Goal: Task Accomplishment & Management: Complete application form

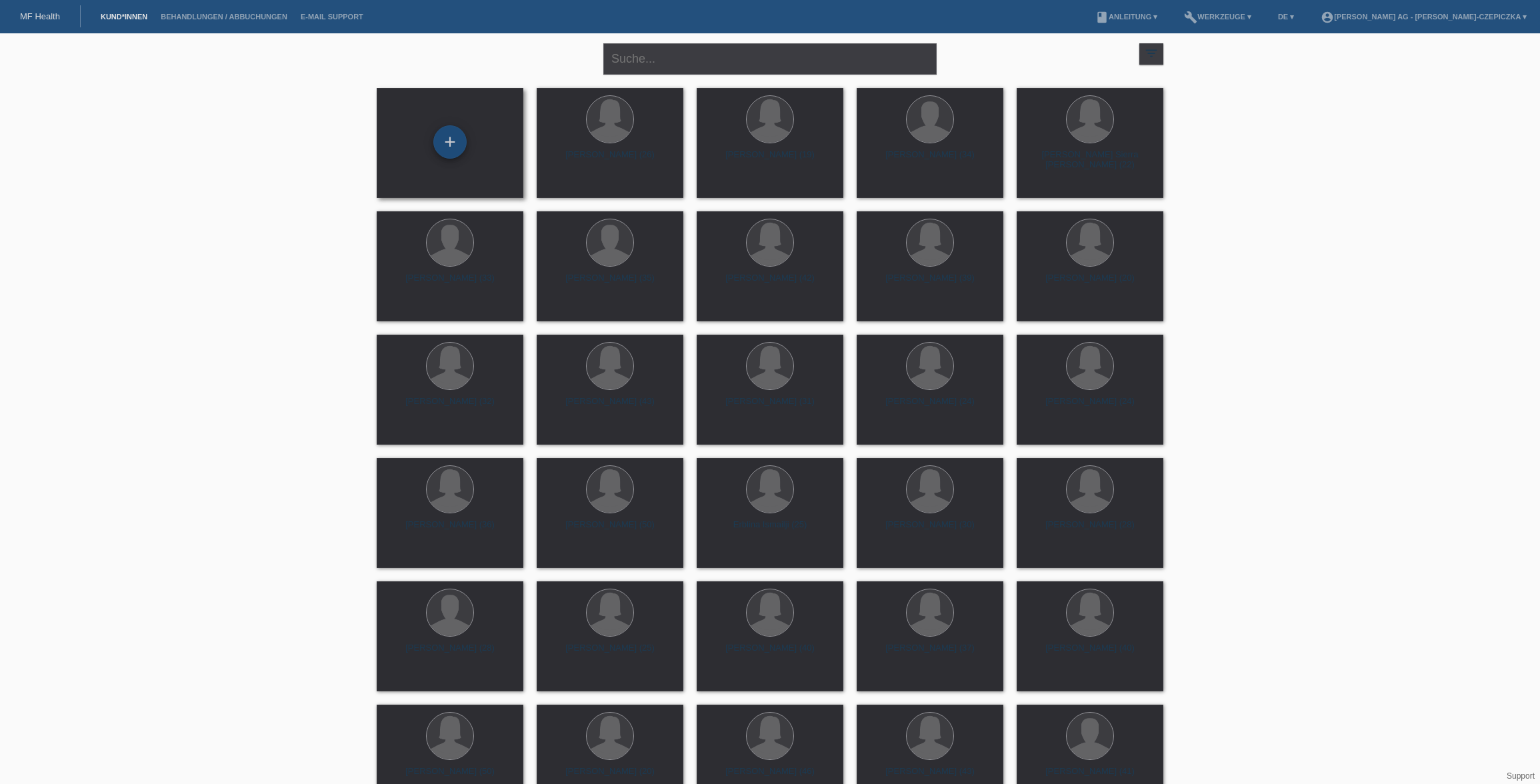
click at [439, 137] on div "+" at bounding box center [450, 142] width 32 height 22
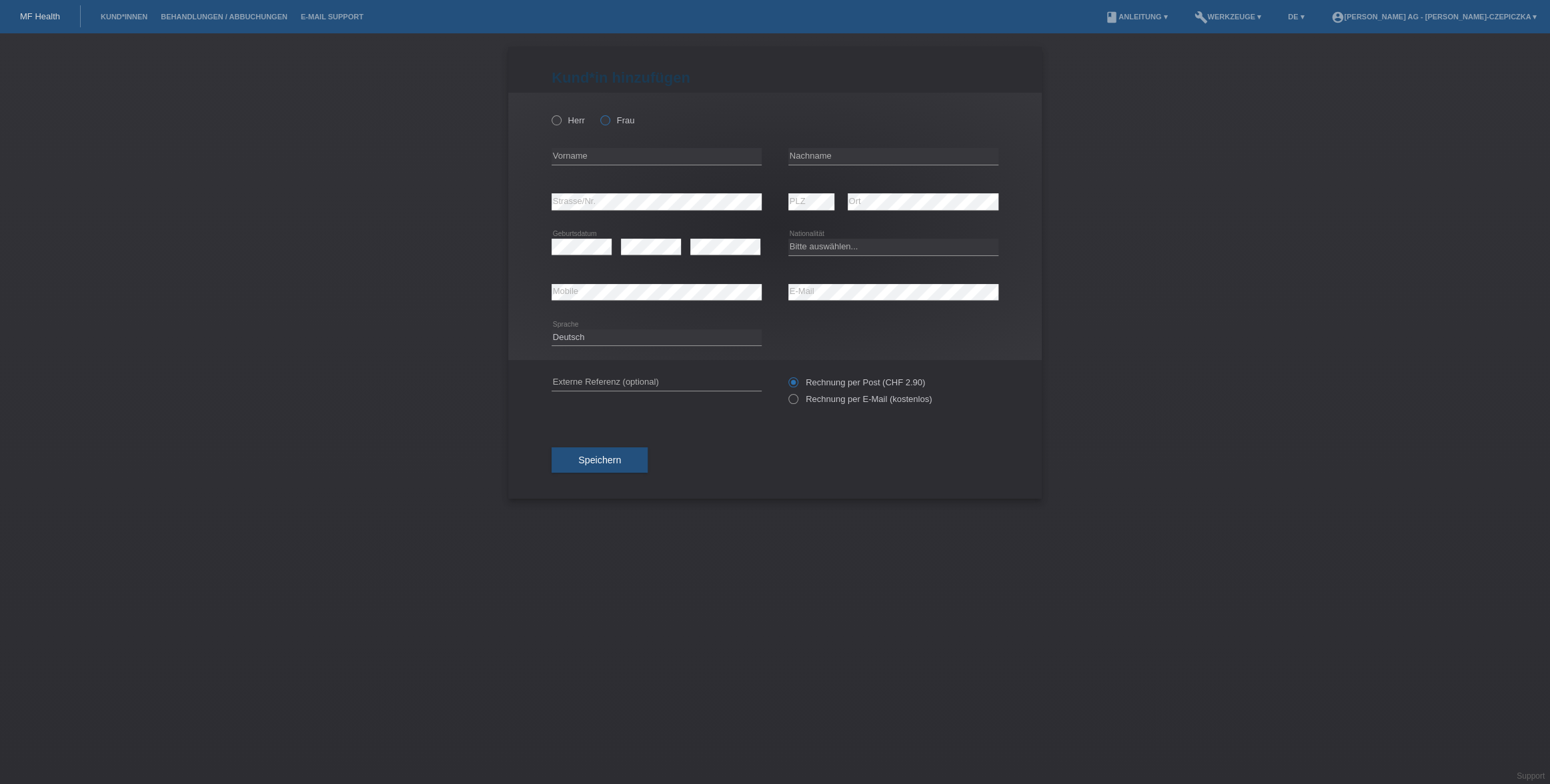
click at [599, 114] on icon at bounding box center [599, 114] width 0 height 0
click at [604, 124] on input "Frau" at bounding box center [604, 120] width 8 height 8
radio input "true"
click at [604, 153] on input "text" at bounding box center [657, 156] width 210 height 17
paste input "Alessia Schiavello"
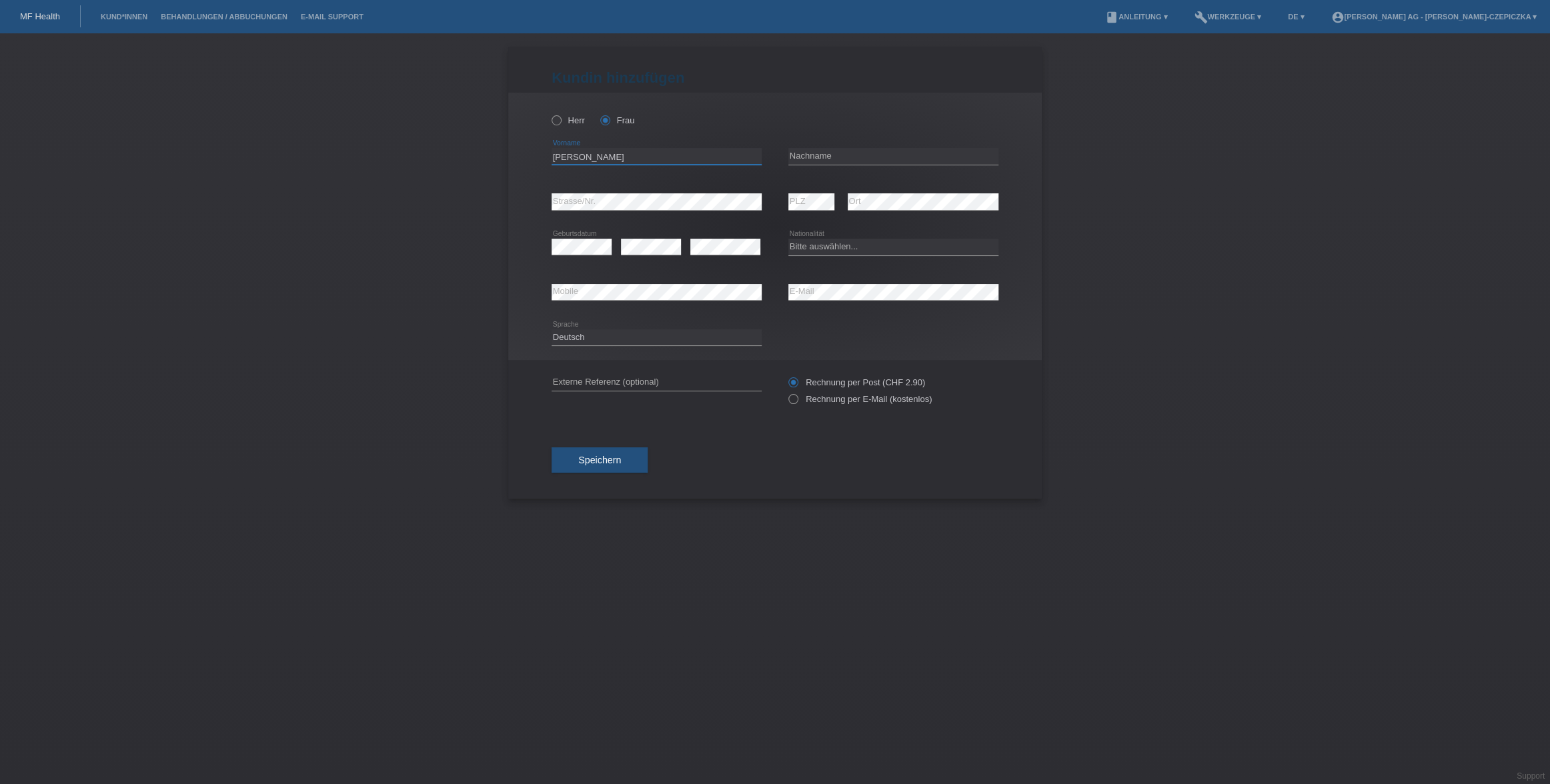
click at [597, 159] on input "[PERSON_NAME]" at bounding box center [657, 156] width 210 height 17
type input "Alessia"
click at [929, 155] on input "text" at bounding box center [894, 156] width 210 height 17
paste input "Schiavello"
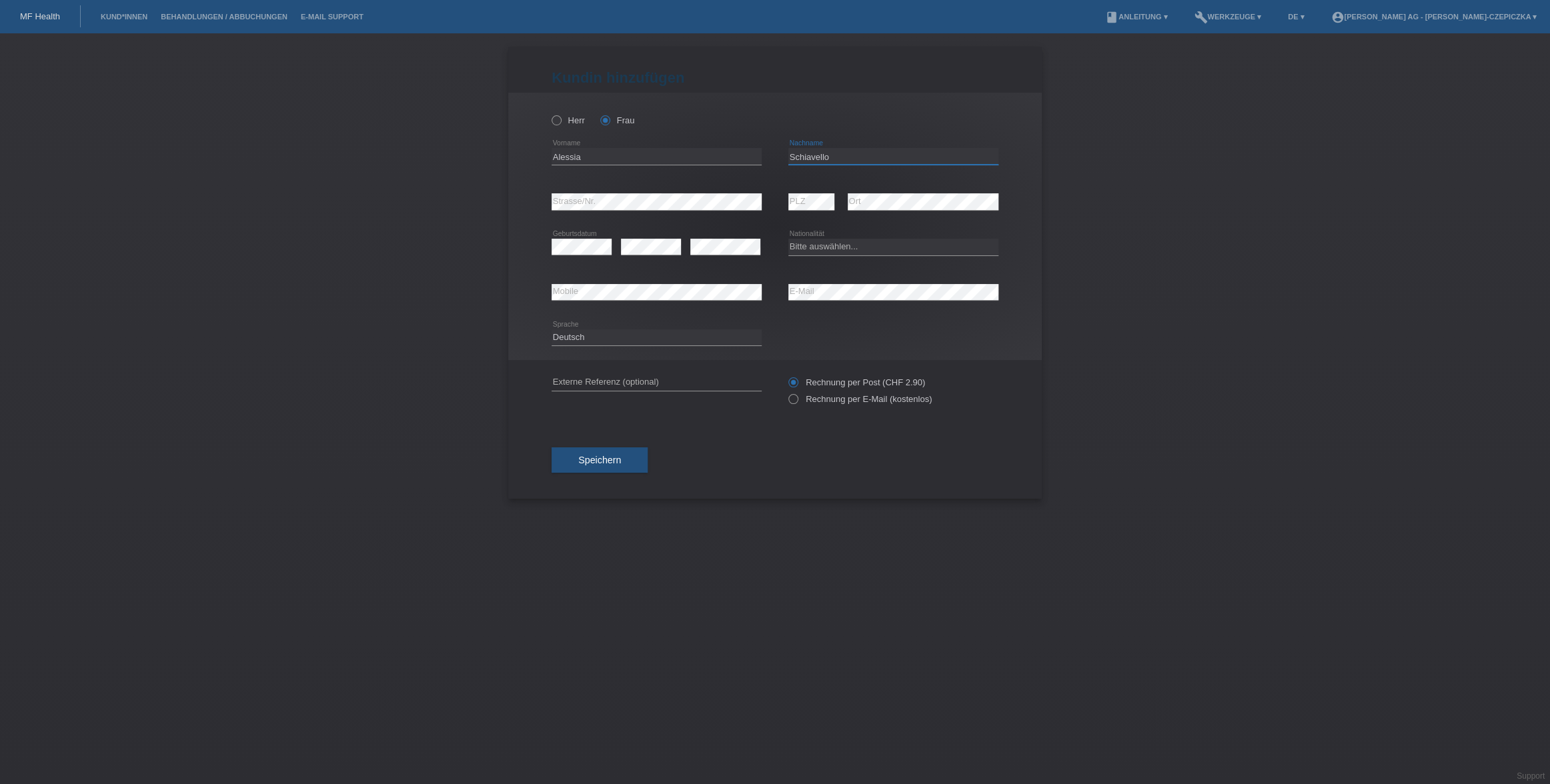
type input "Schiavello"
click at [886, 252] on select "Bitte auswählen... Schweiz Deutschland Liechtenstein Österreich ------------ Af…" at bounding box center [894, 247] width 210 height 16
select select "CH"
click at [789, 239] on select "Bitte auswählen... Schweiz Deutschland Liechtenstein Österreich ------------ Af…" at bounding box center [894, 247] width 210 height 16
click at [638, 386] on input "text" at bounding box center [657, 383] width 210 height 17
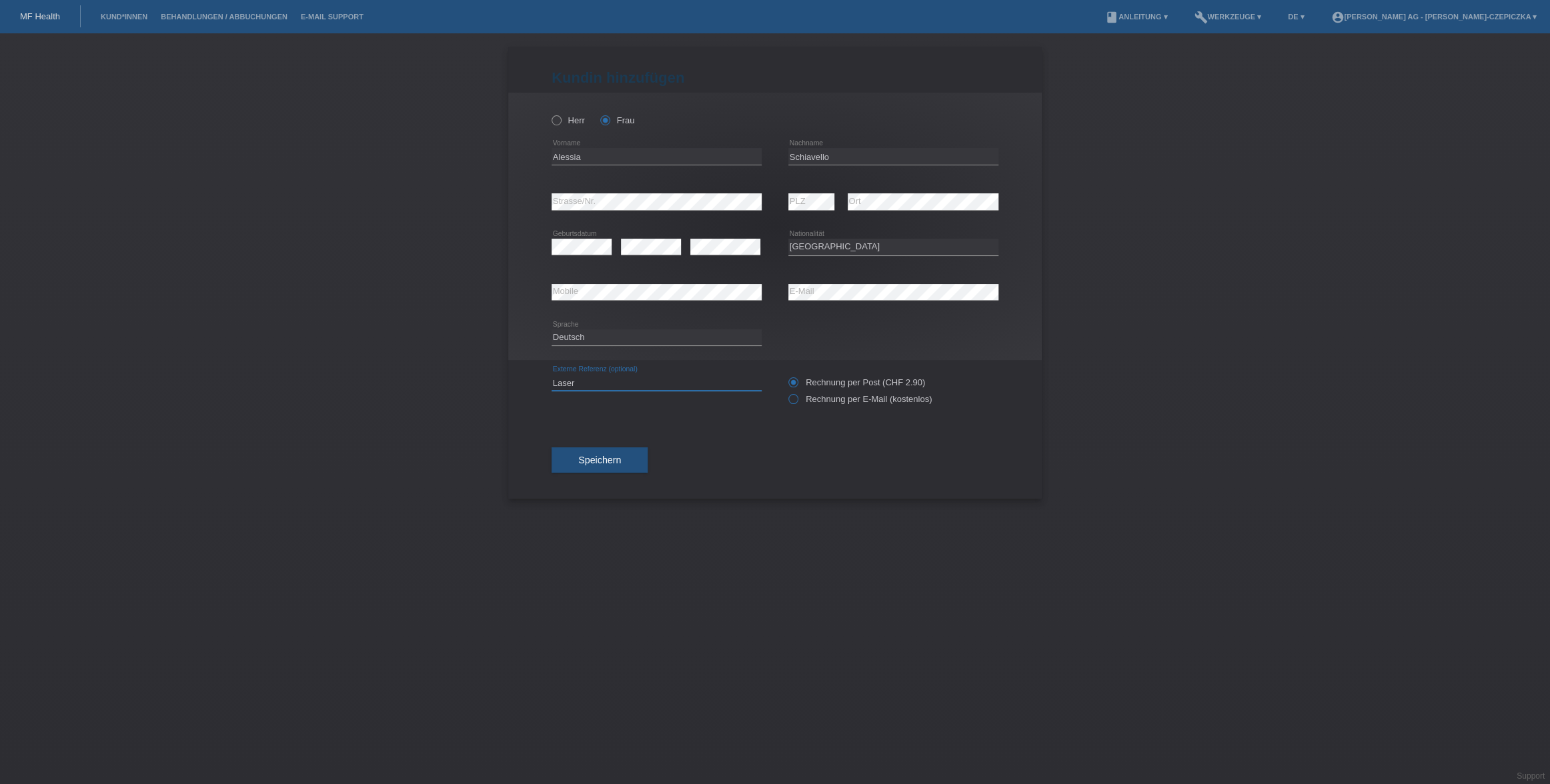
type input "Laser"
click at [787, 392] on icon at bounding box center [787, 392] width 0 height 0
click at [794, 401] on input "Rechnung per E-Mail (kostenlos)" at bounding box center [793, 402] width 8 height 17
radio input "true"
click at [621, 462] on button "Speichern" at bounding box center [599, 460] width 96 height 25
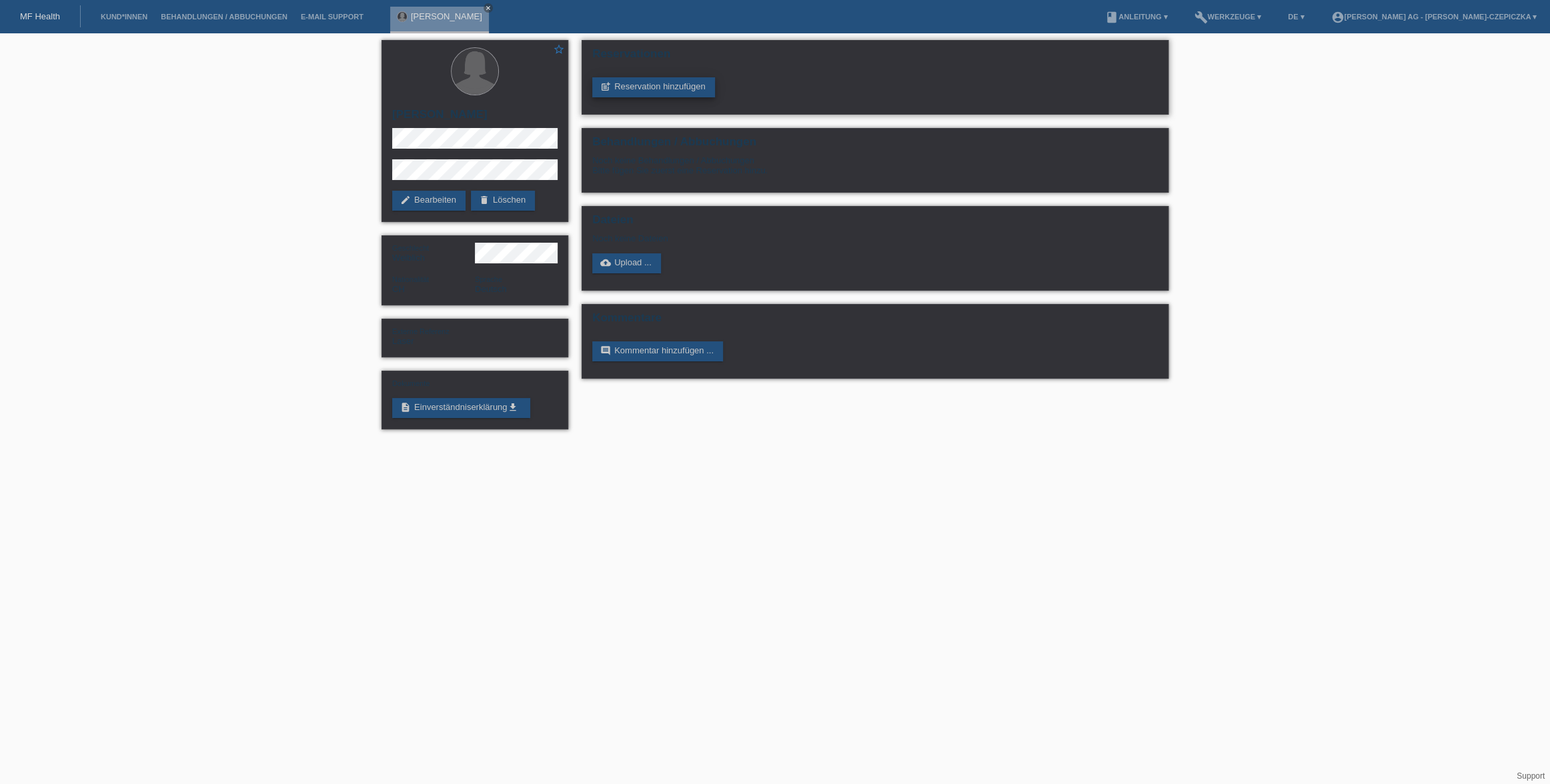
click at [681, 90] on link "post_add Reservation hinzufügen" at bounding box center [653, 87] width 123 height 20
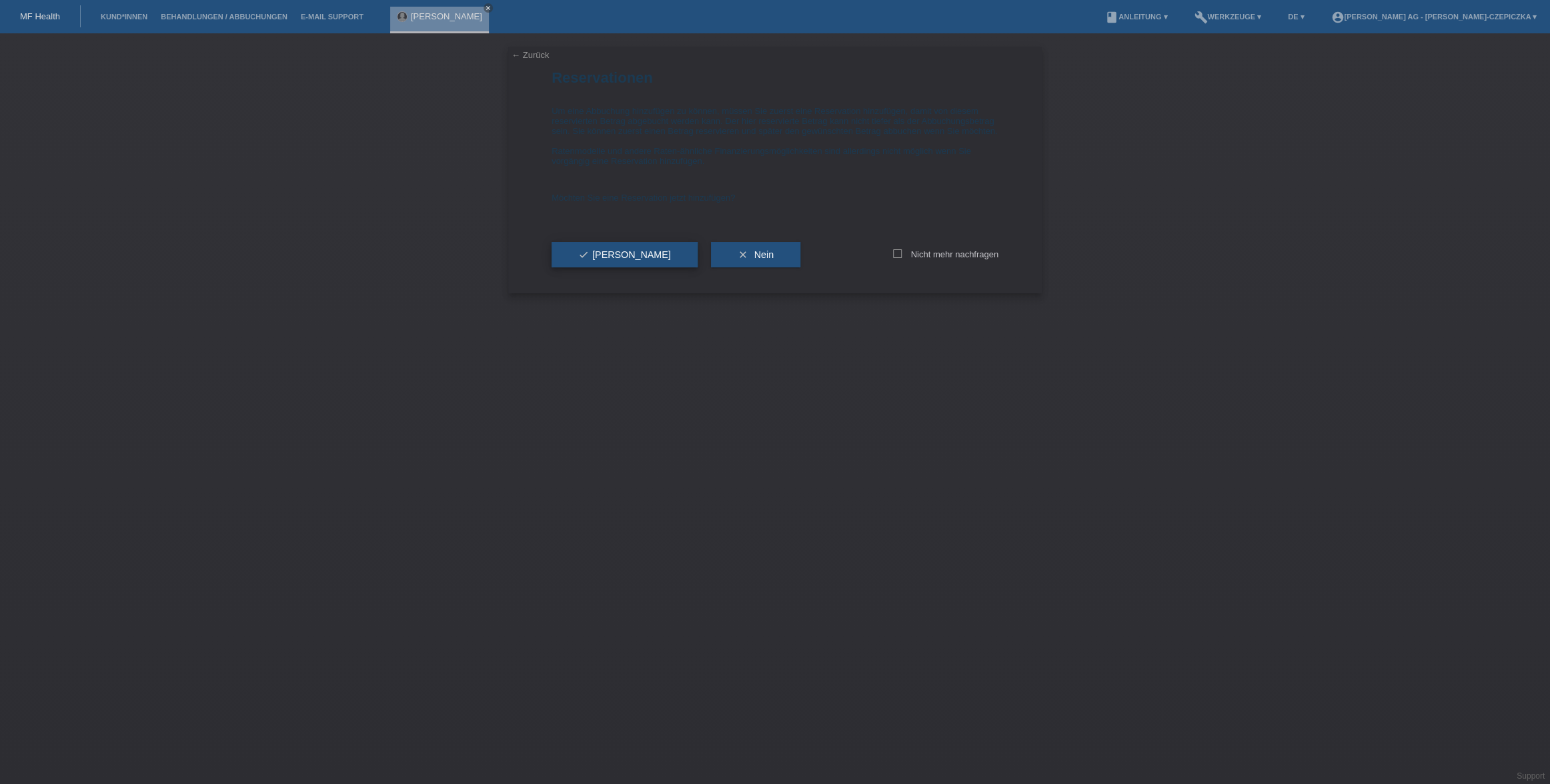
click at [601, 260] on span "check Ja" at bounding box center [625, 254] width 93 height 11
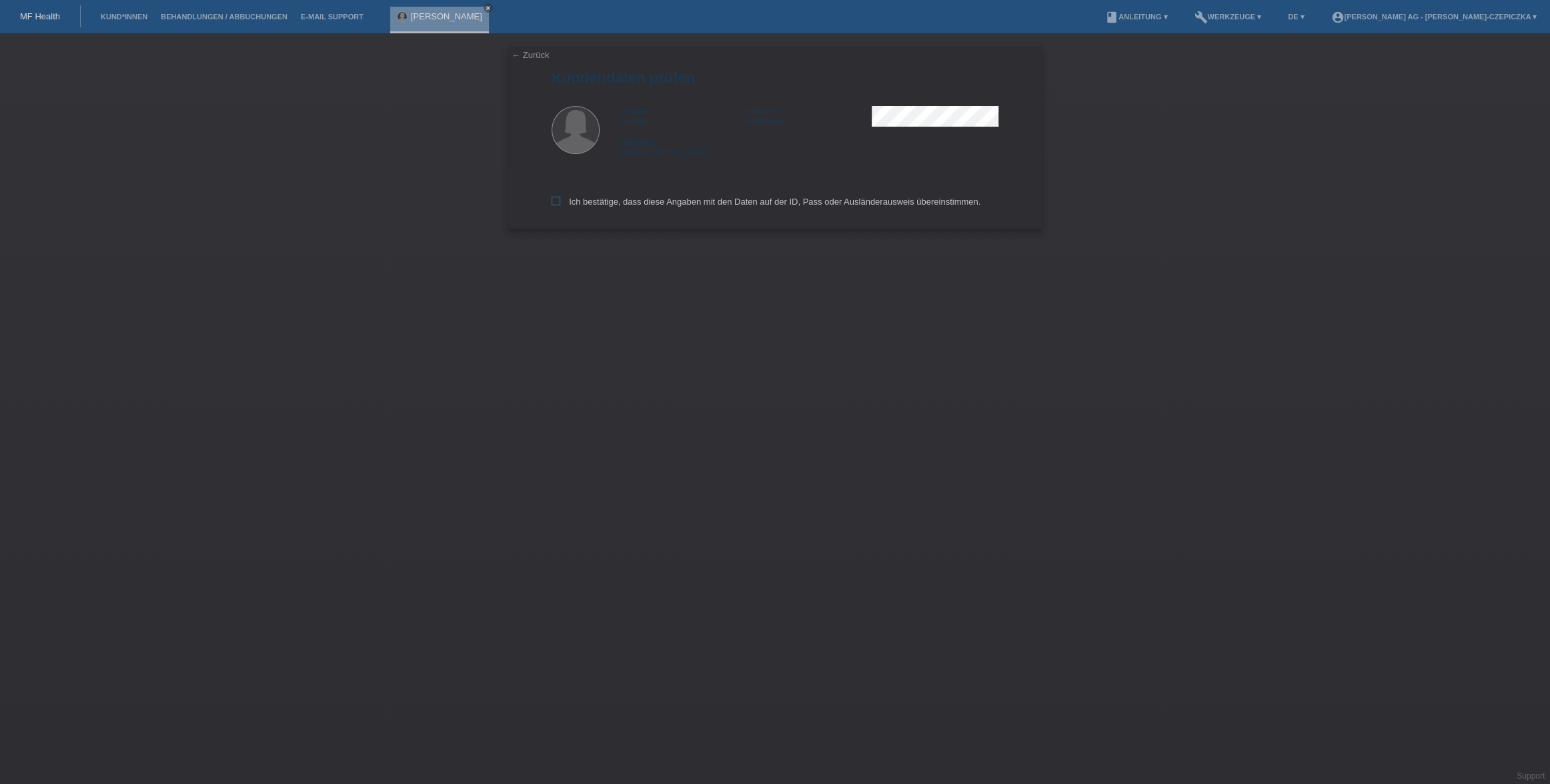
click at [557, 199] on icon at bounding box center [556, 201] width 8 height 8
click at [557, 199] on input "Ich bestätige, dass diese Angaben mit den Daten auf der ID, Pass oder Ausländer…" at bounding box center [556, 201] width 8 height 8
checkbox input "true"
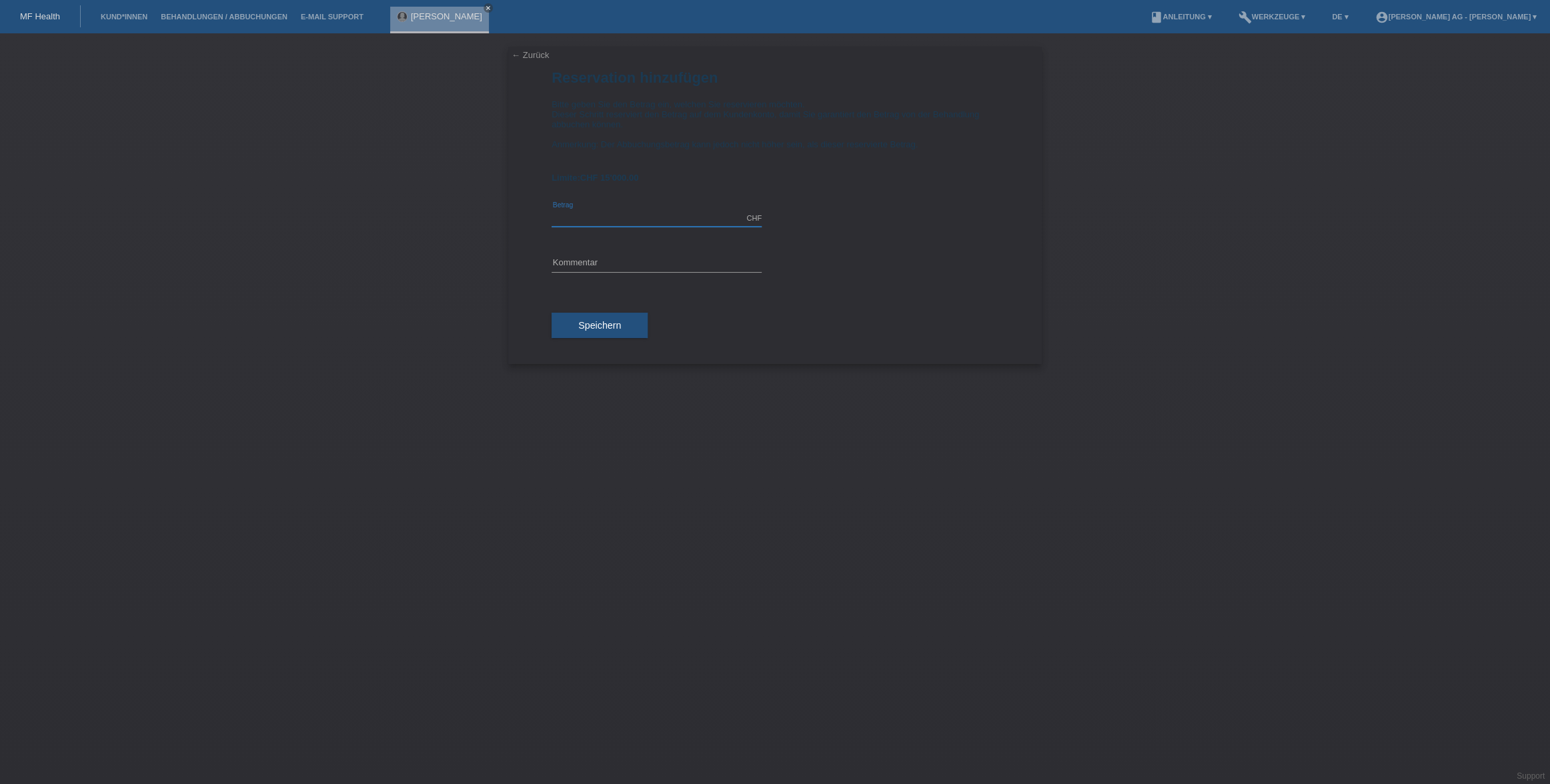
click at [659, 221] on input "text" at bounding box center [657, 219] width 210 height 17
type input "5000.00"
click at [606, 328] on span "Speichern" at bounding box center [599, 325] width 43 height 11
click at [618, 268] on input "text" at bounding box center [657, 263] width 210 height 17
type input "Laser Programm"
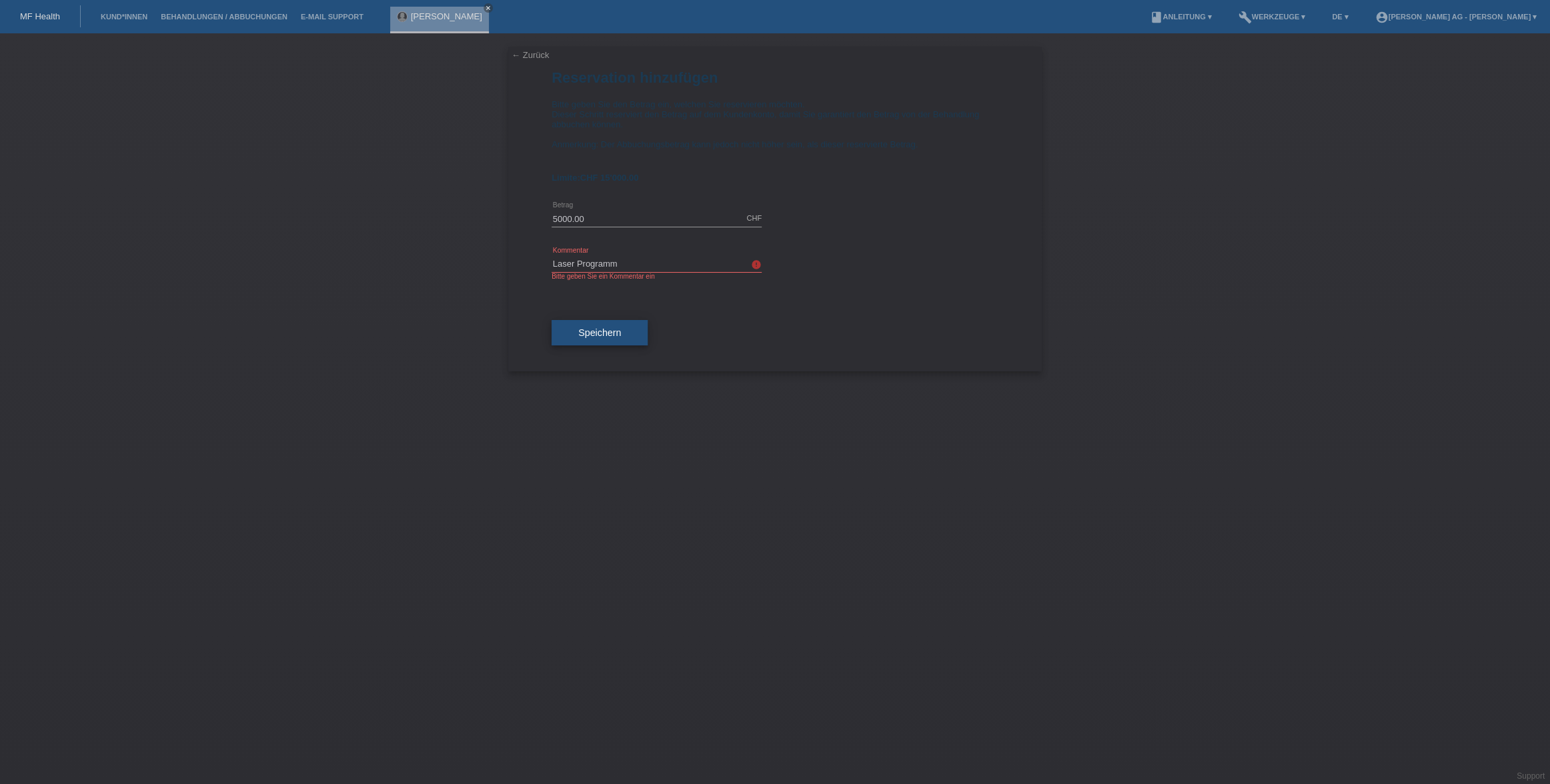
click at [606, 335] on span "Speichern" at bounding box center [599, 332] width 43 height 11
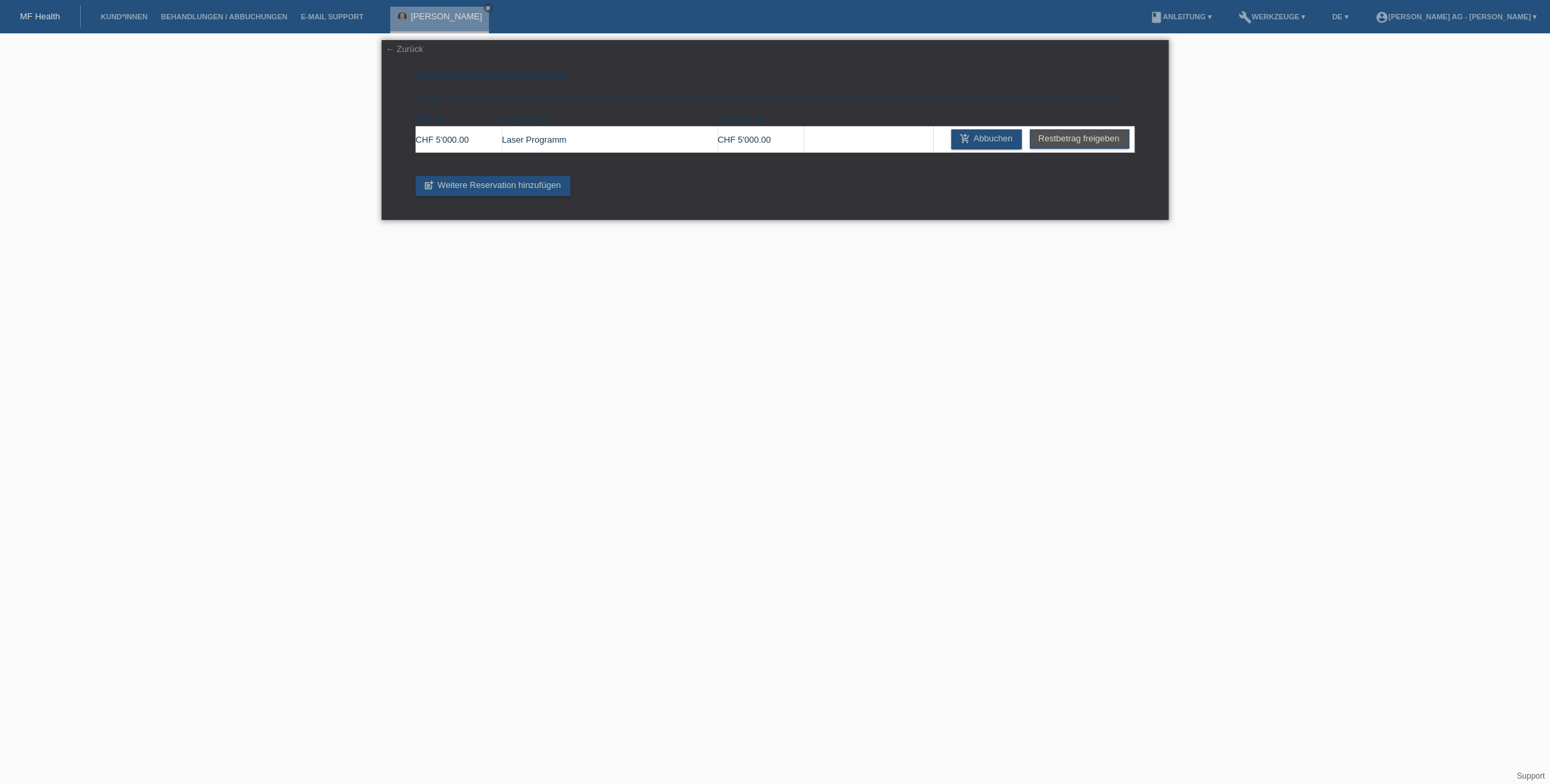
click at [404, 57] on div "← Zurück Offene Reservationen Wählen Sie eine bestehende Reservations aus, füge…" at bounding box center [775, 130] width 787 height 180
click at [404, 49] on link "← Zurück" at bounding box center [404, 49] width 37 height 10
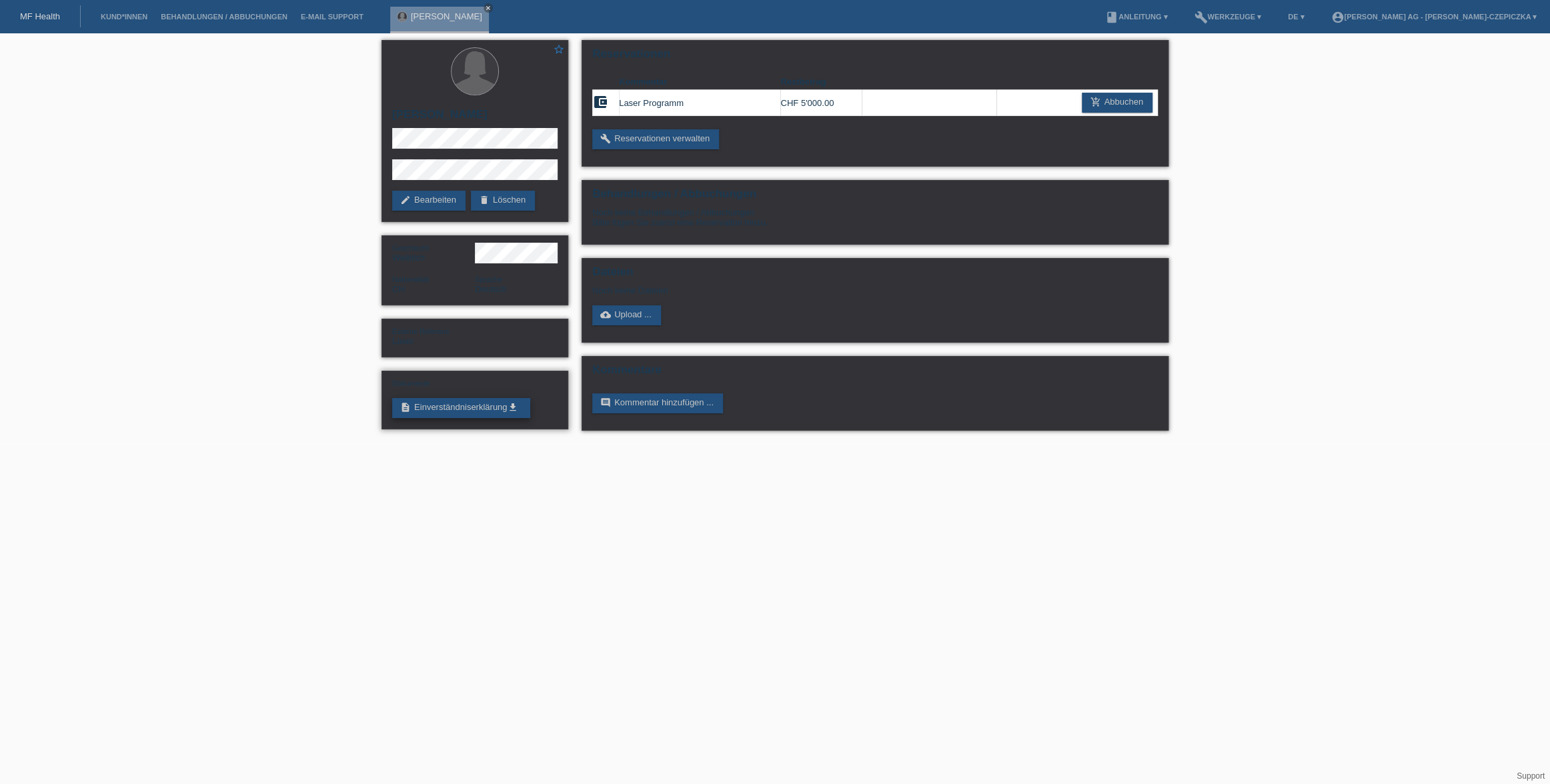
click at [487, 406] on link "description Einverständniserklärung get_app" at bounding box center [461, 408] width 138 height 20
